Goal: Task Accomplishment & Management: Manage account settings

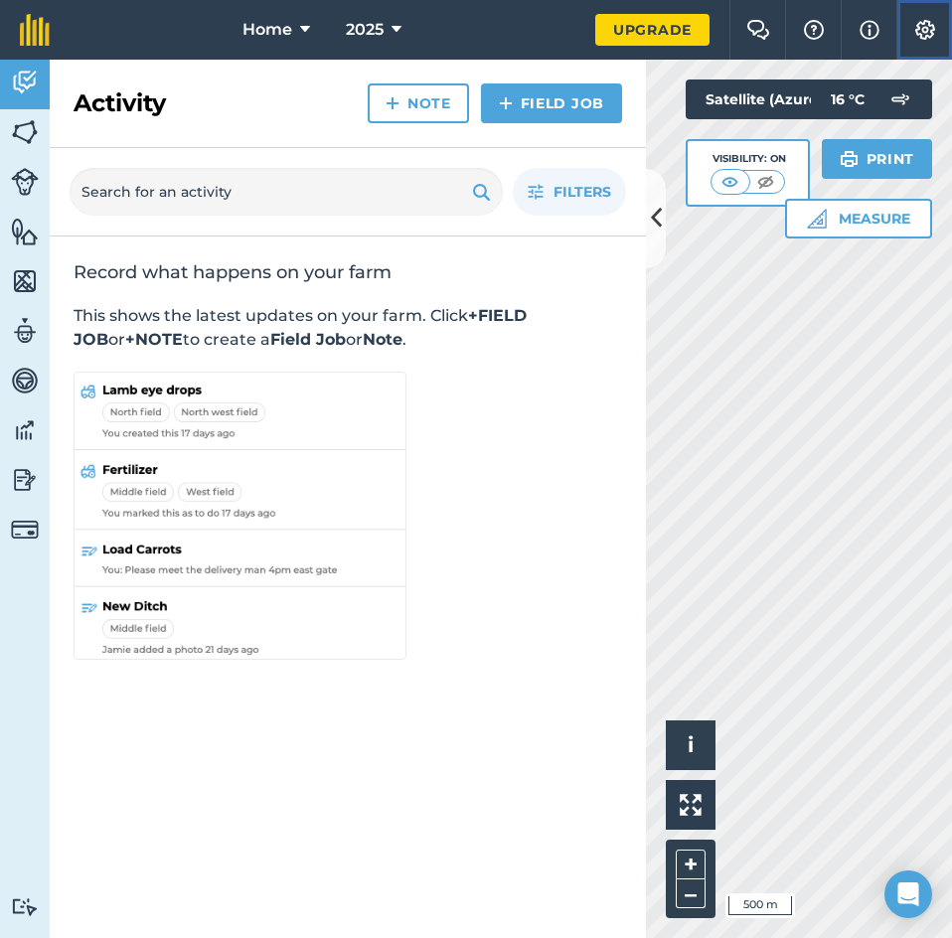
click at [922, 29] on img at bounding box center [925, 30] width 24 height 20
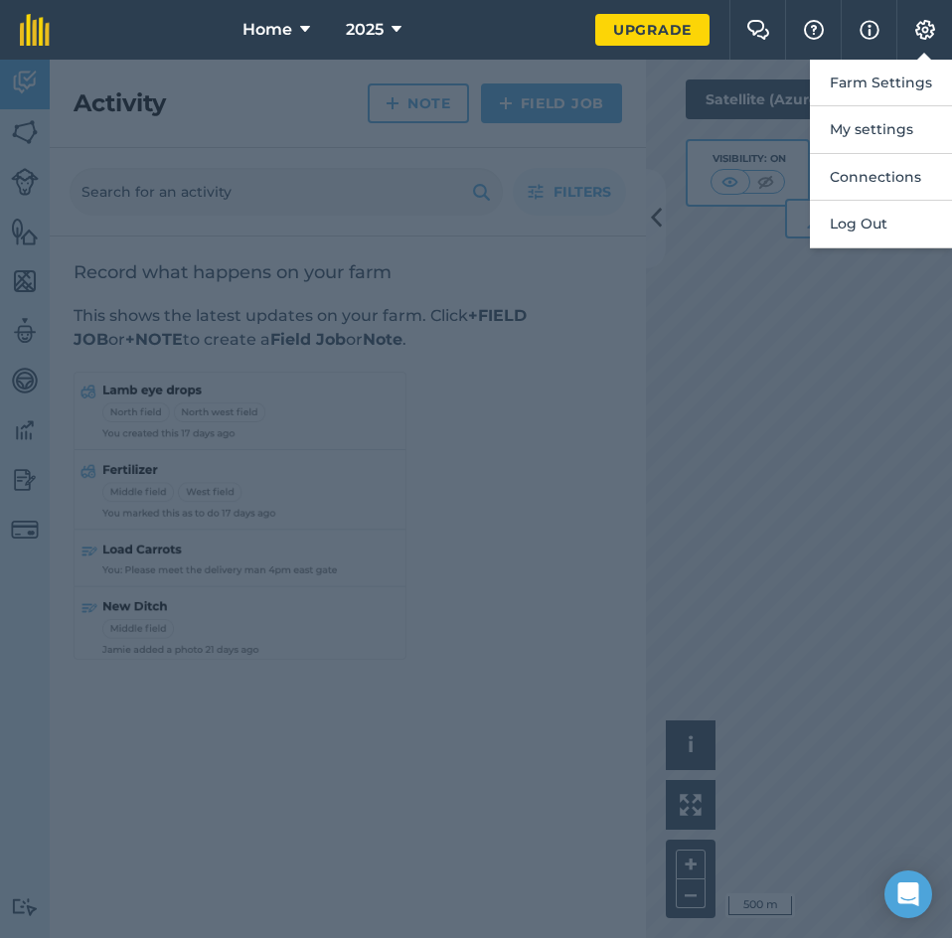
click at [656, 220] on div at bounding box center [476, 499] width 952 height 879
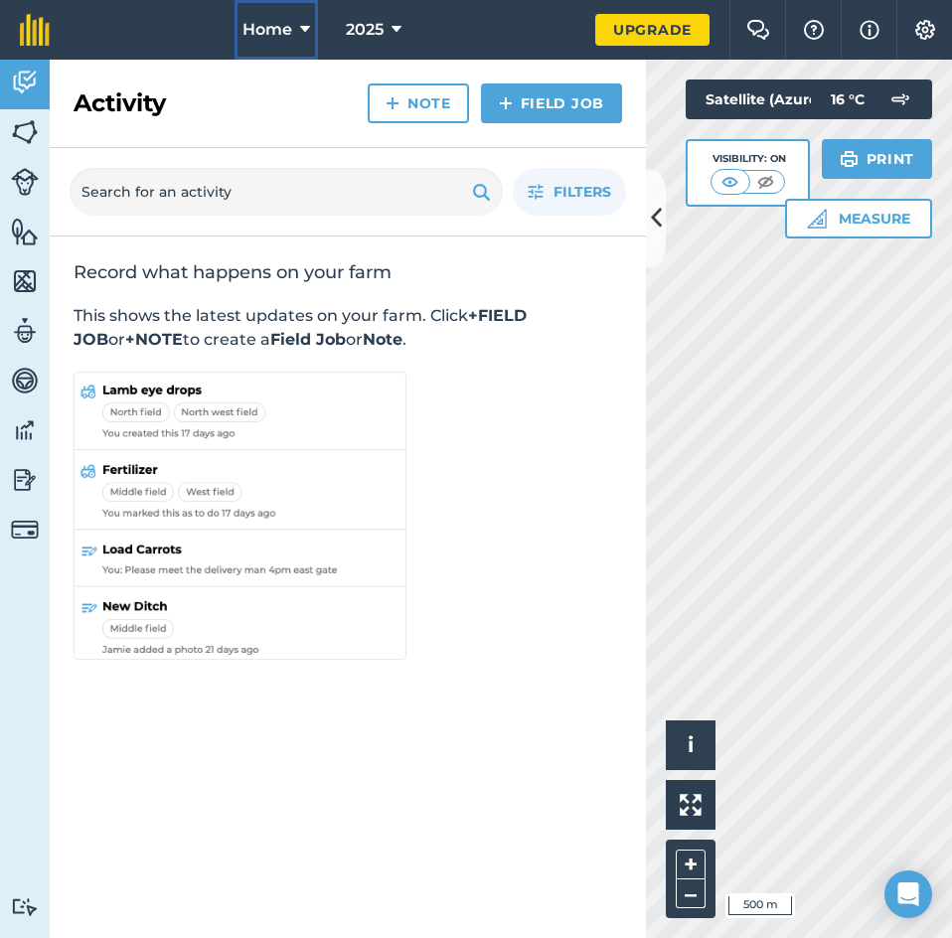
click at [306, 21] on icon at bounding box center [305, 30] width 10 height 24
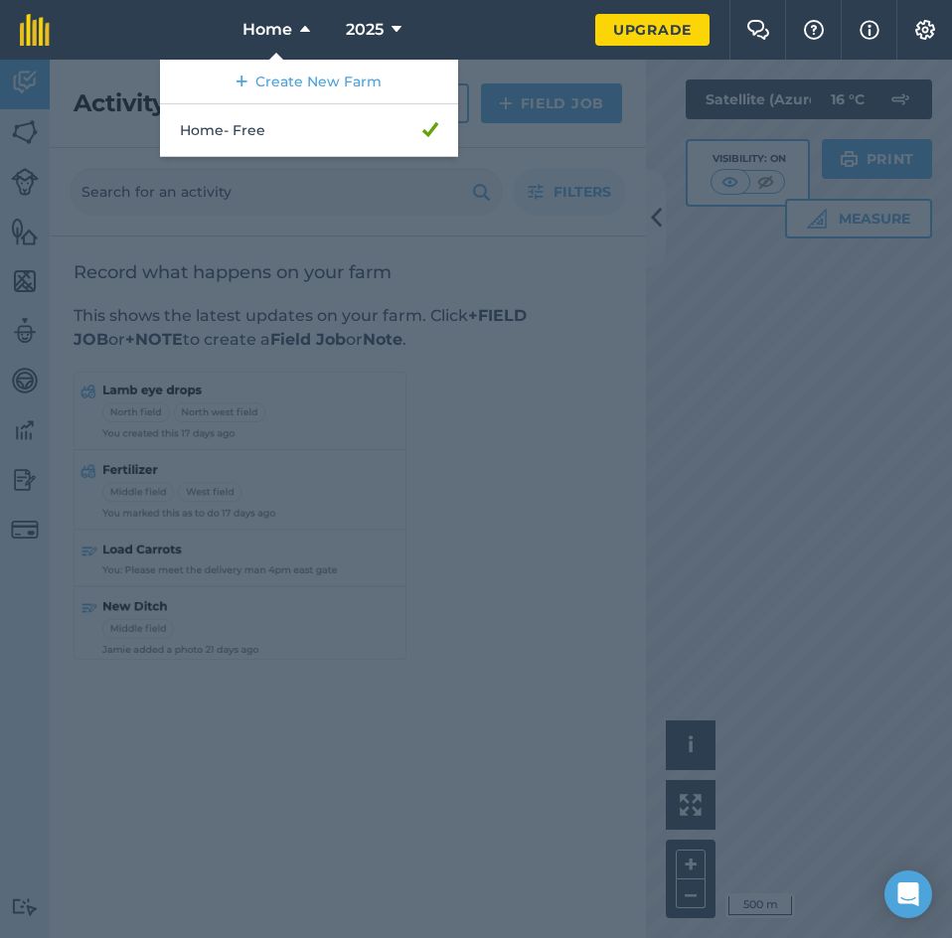
click at [27, 64] on div at bounding box center [476, 499] width 952 height 879
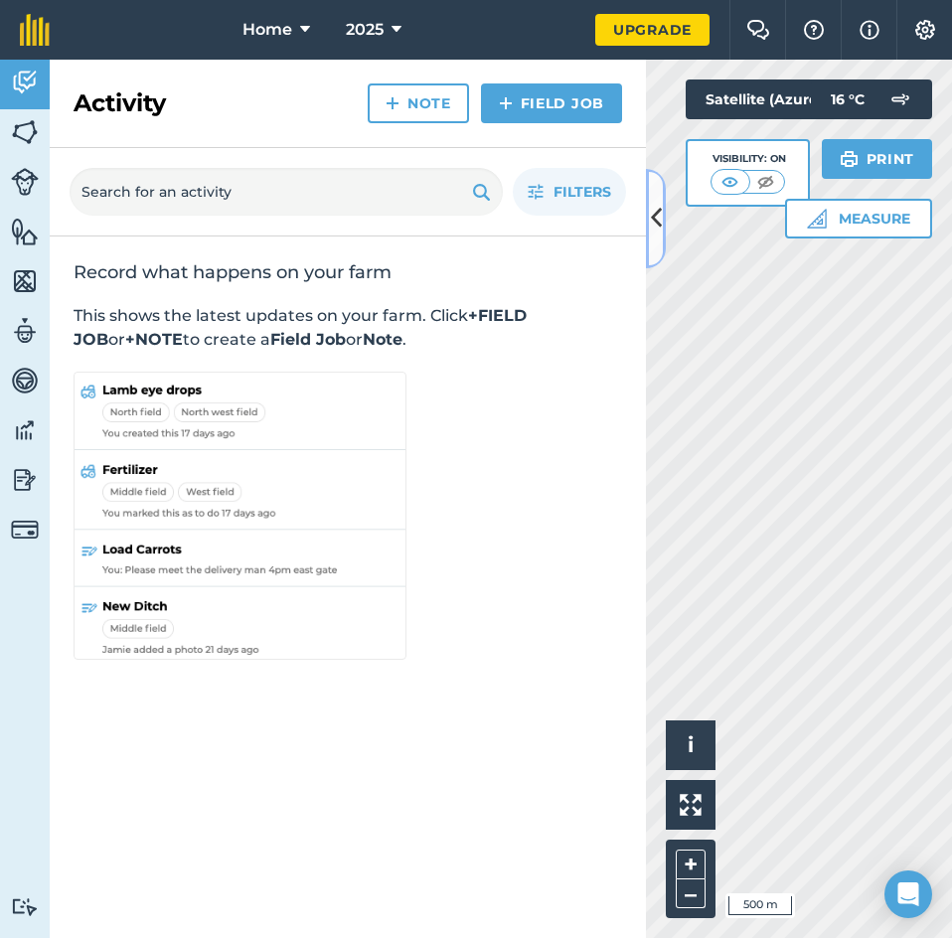
click at [656, 221] on icon at bounding box center [656, 218] width 11 height 35
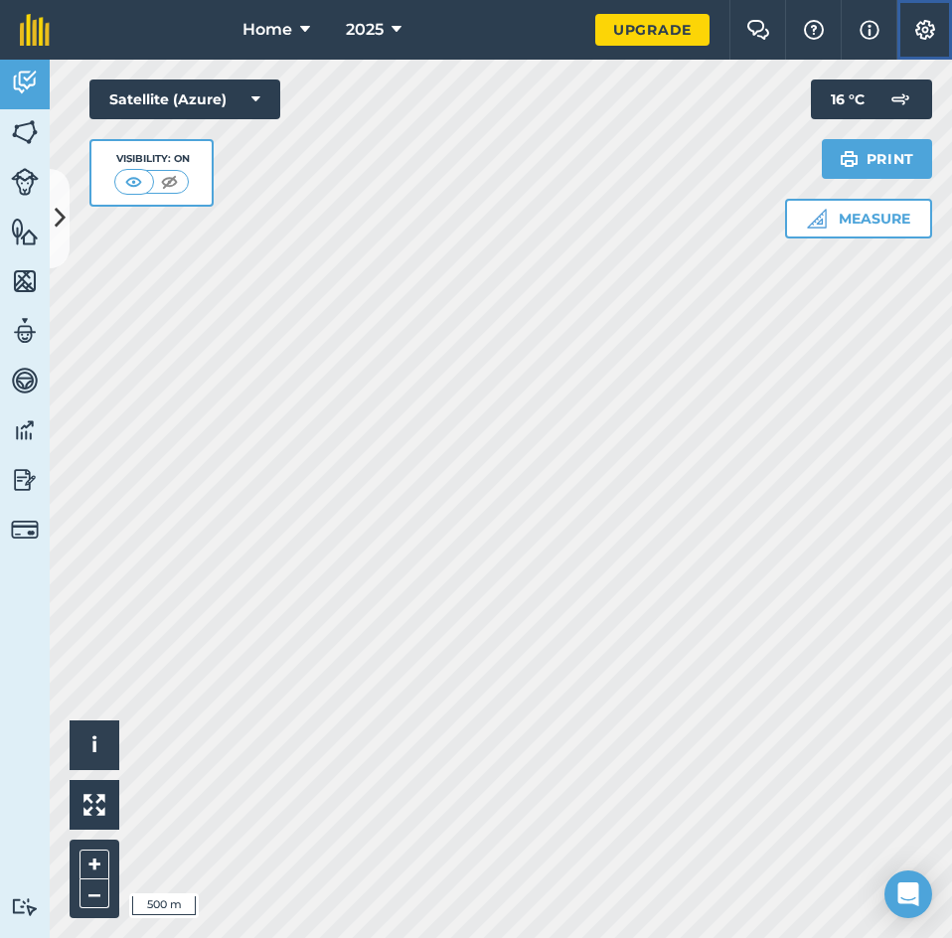
click at [921, 19] on button "Settings" at bounding box center [924, 30] width 56 height 60
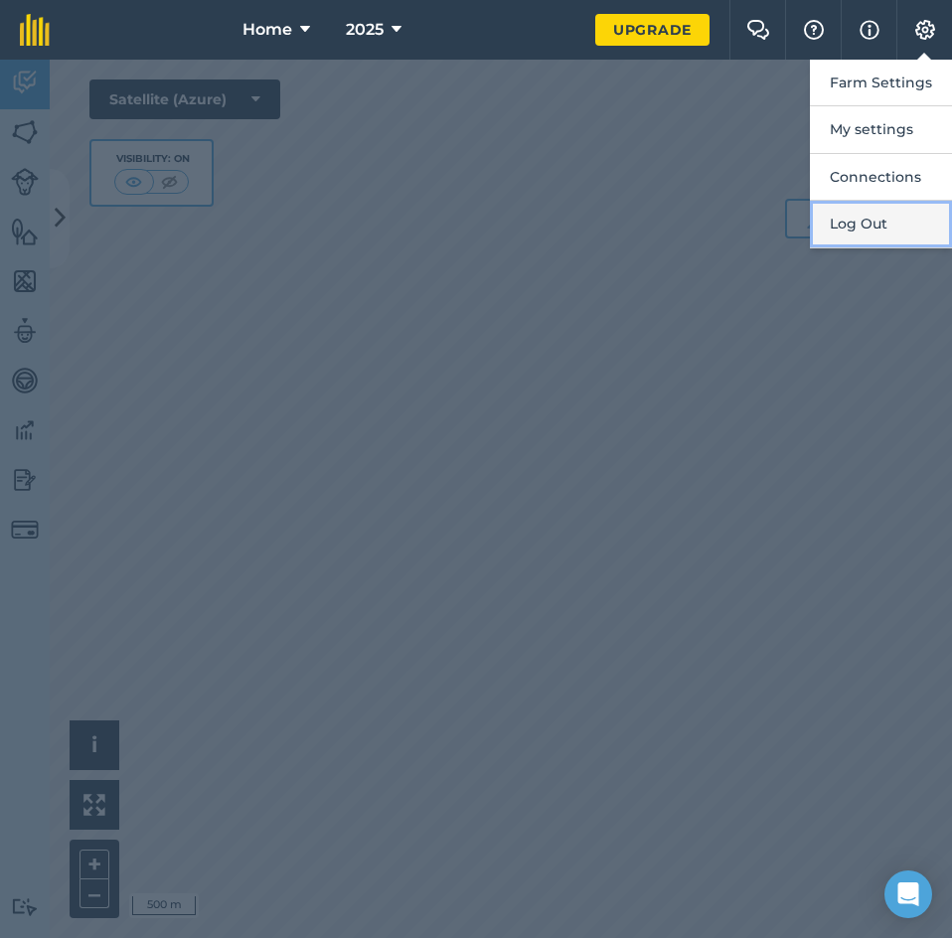
click at [863, 215] on button "Log Out" at bounding box center [881, 224] width 142 height 47
